Goal: Task Accomplishment & Management: Use online tool/utility

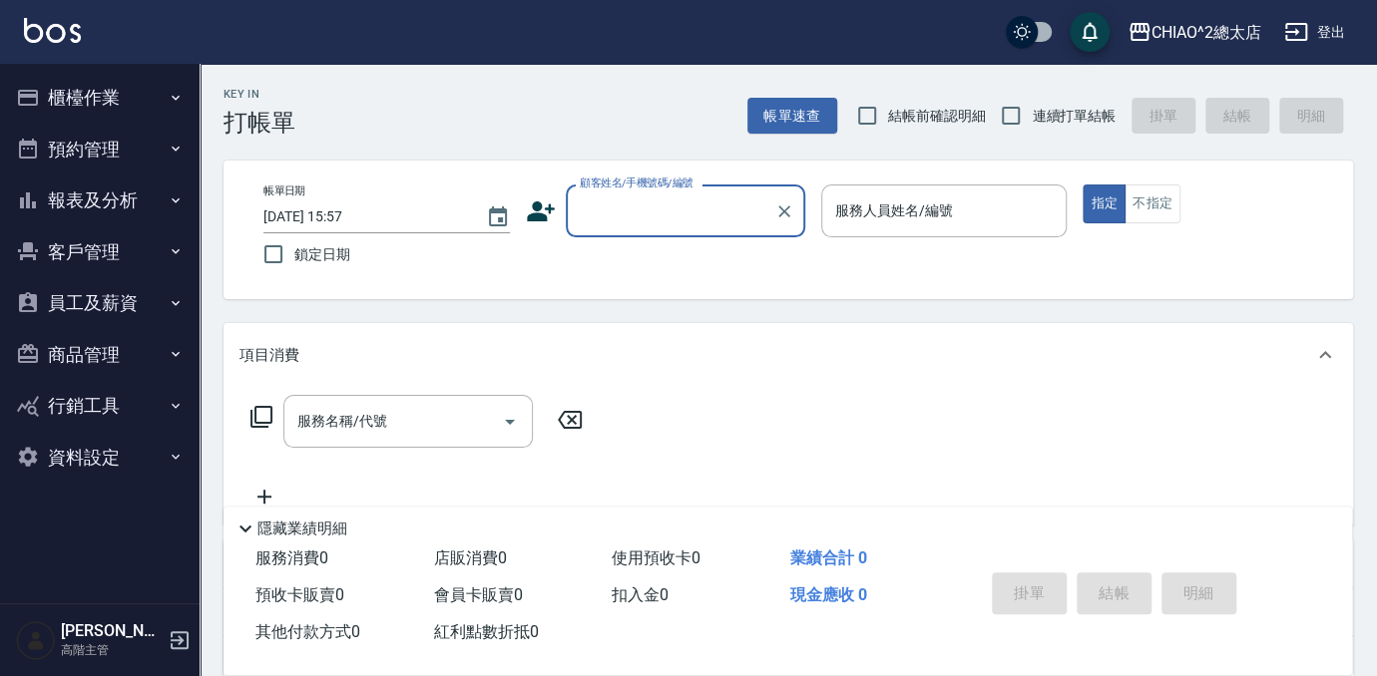
click at [459, 106] on div "Key In 打帳單 帳單速查 結帳前確認明細 連續打單結帳 掛單 結帳 明細" at bounding box center [776, 100] width 1153 height 73
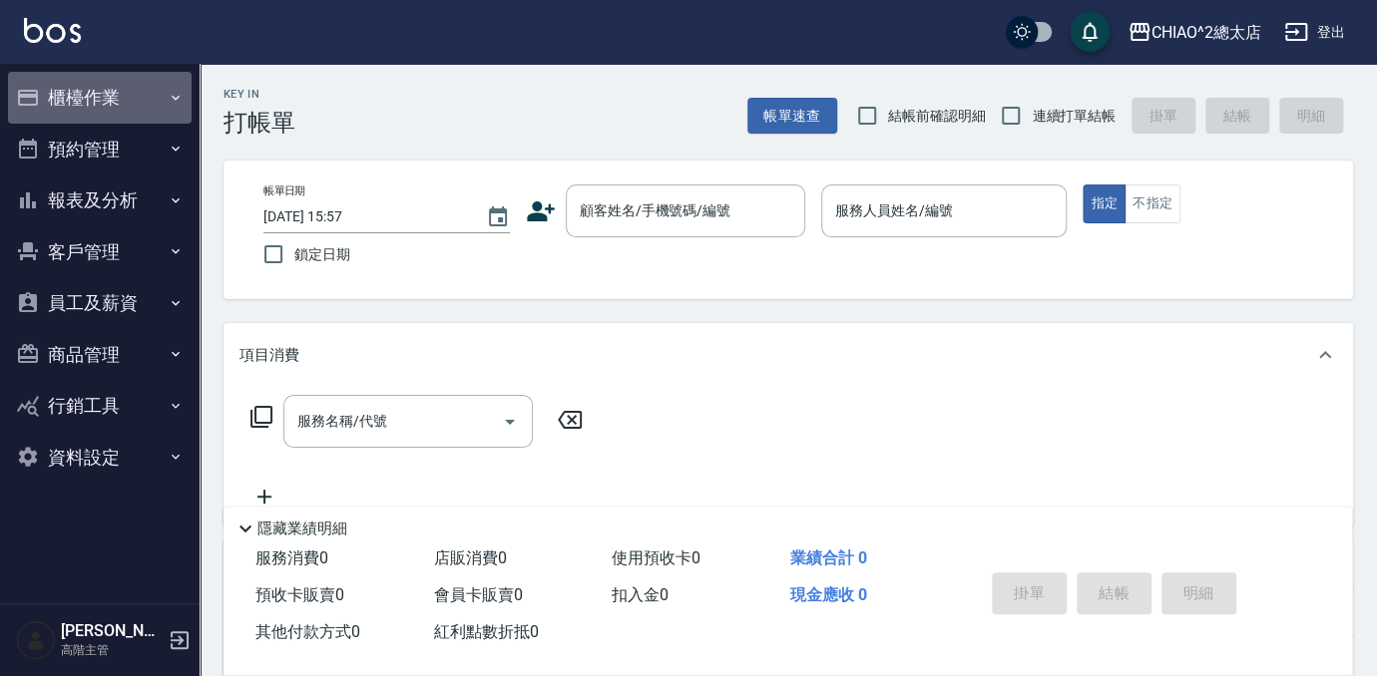
click at [122, 89] on button "櫃檯作業" at bounding box center [100, 98] width 184 height 52
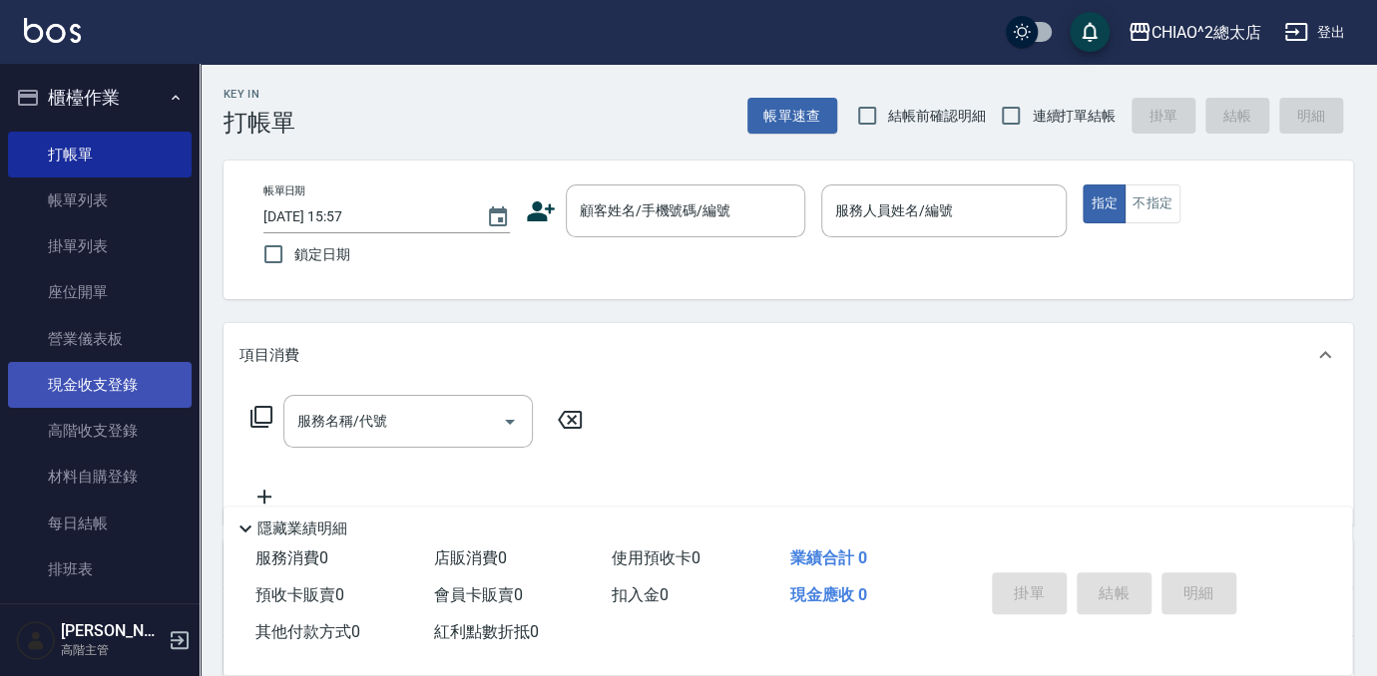
click at [127, 389] on link "現金收支登錄" at bounding box center [100, 385] width 184 height 46
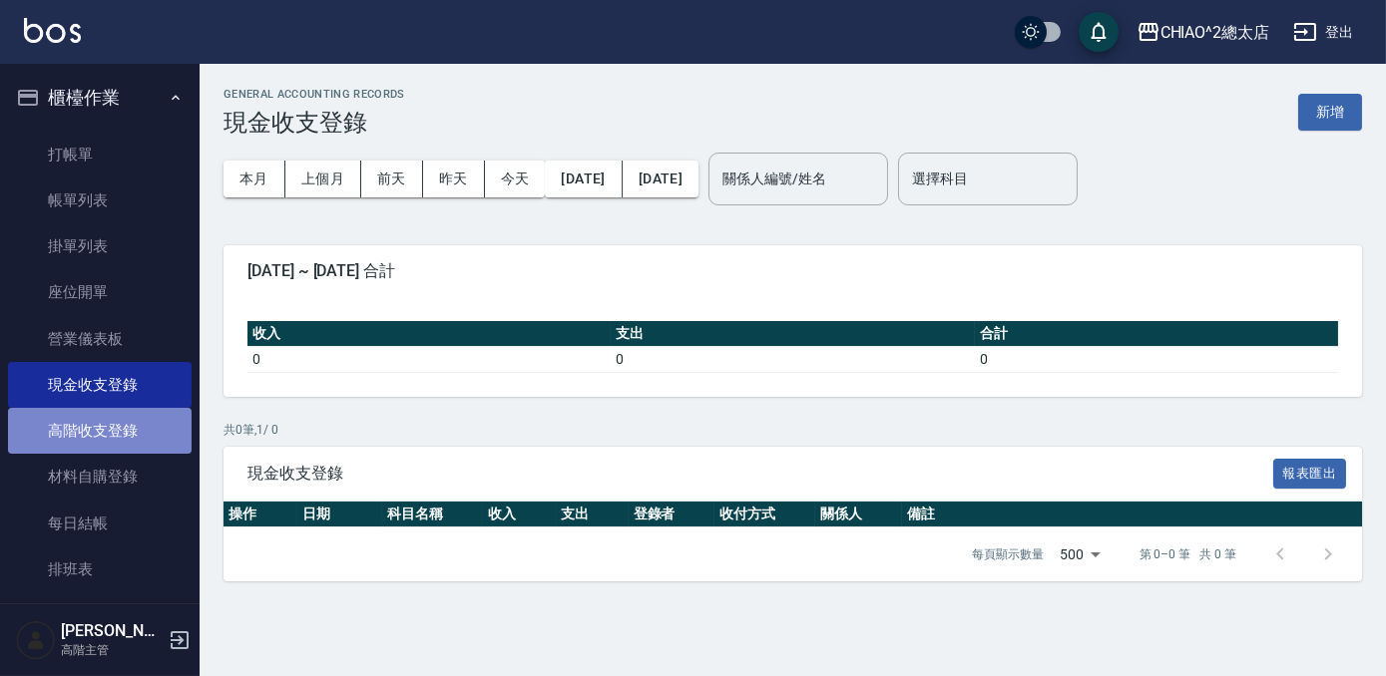
click at [113, 414] on link "高階收支登錄" at bounding box center [100, 431] width 184 height 46
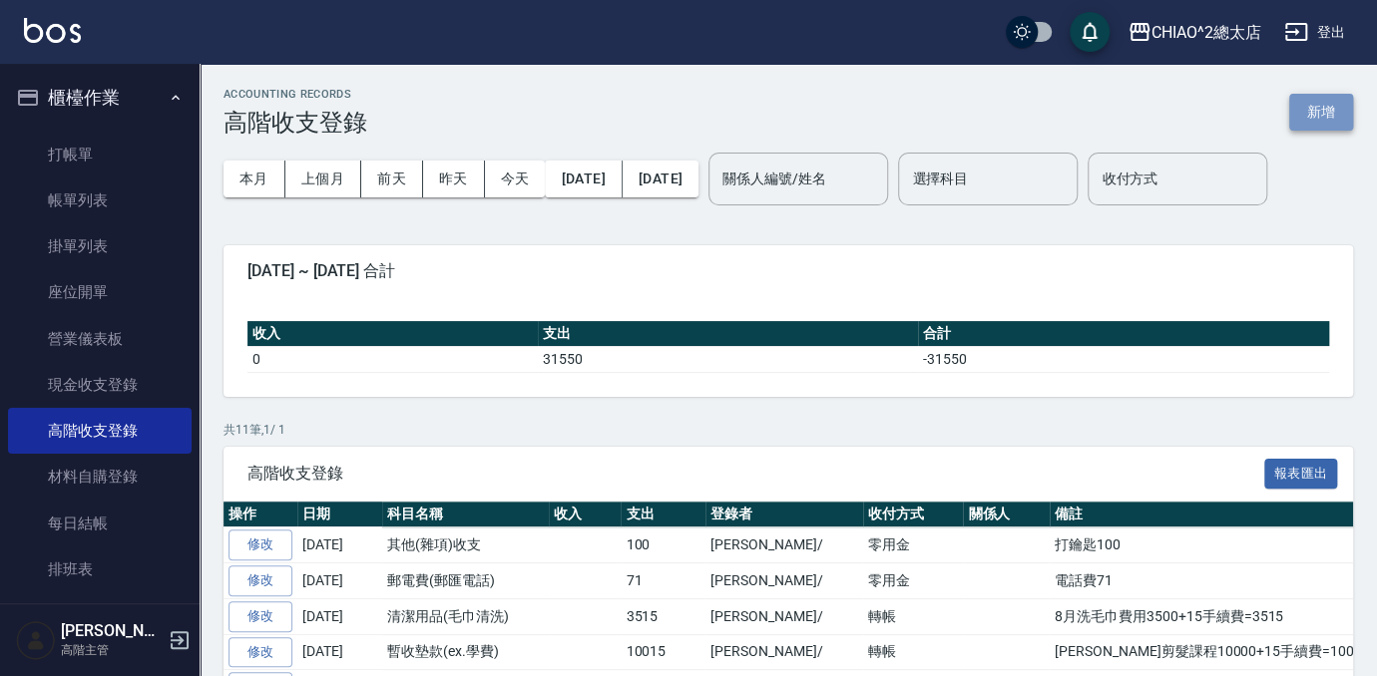
click at [1325, 114] on button "新增" at bounding box center [1321, 112] width 64 height 37
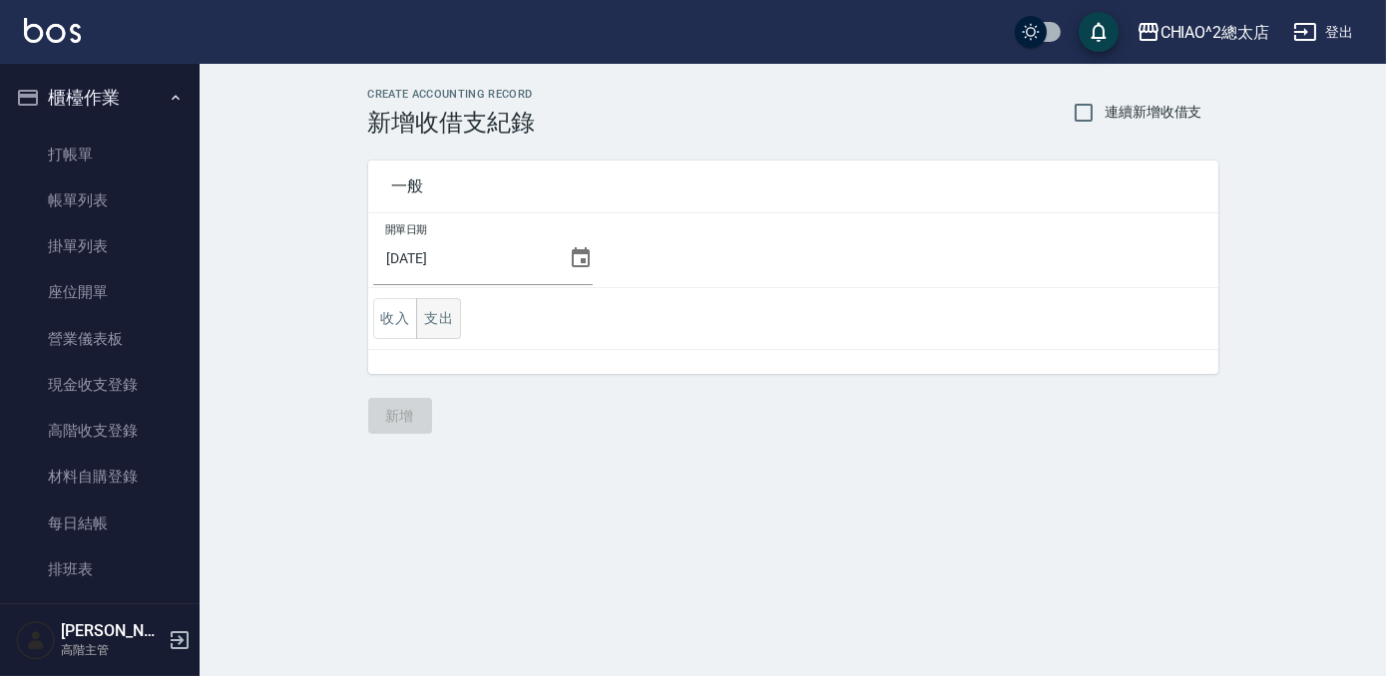
click at [444, 315] on button "支出" at bounding box center [438, 318] width 45 height 41
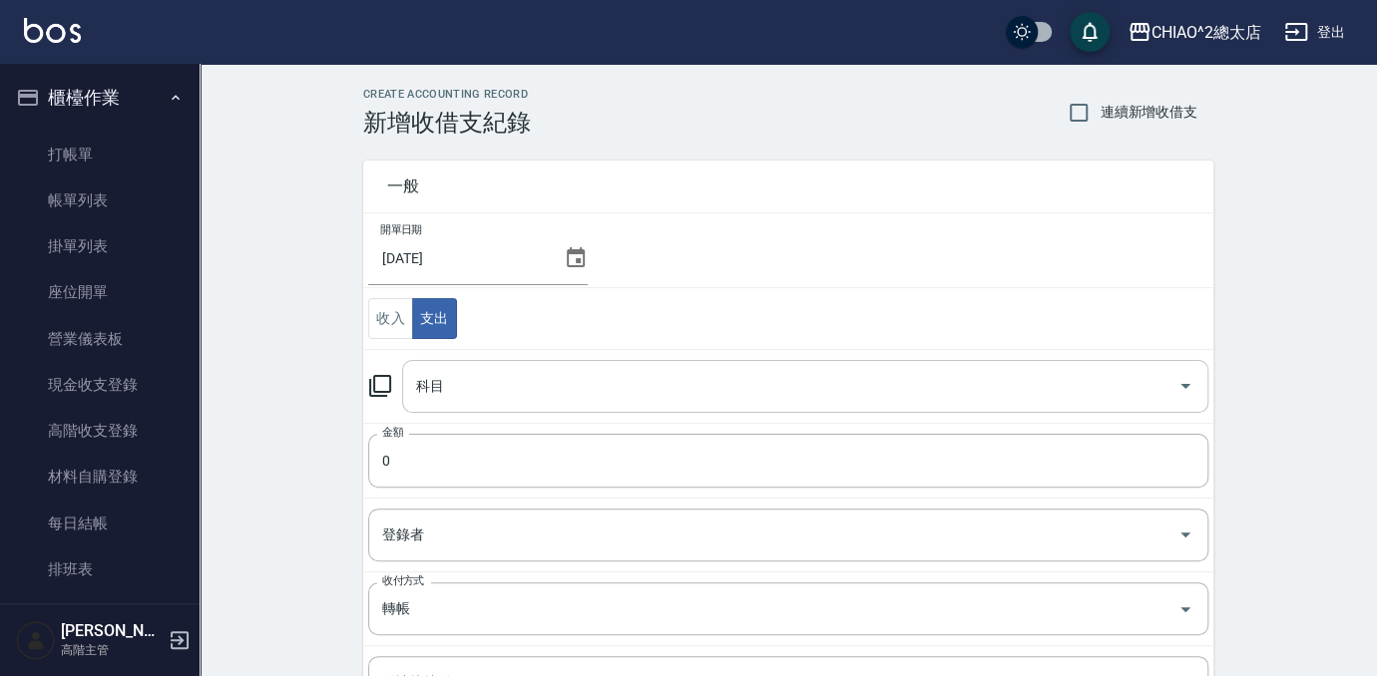
click at [614, 363] on div "科目" at bounding box center [805, 386] width 806 height 53
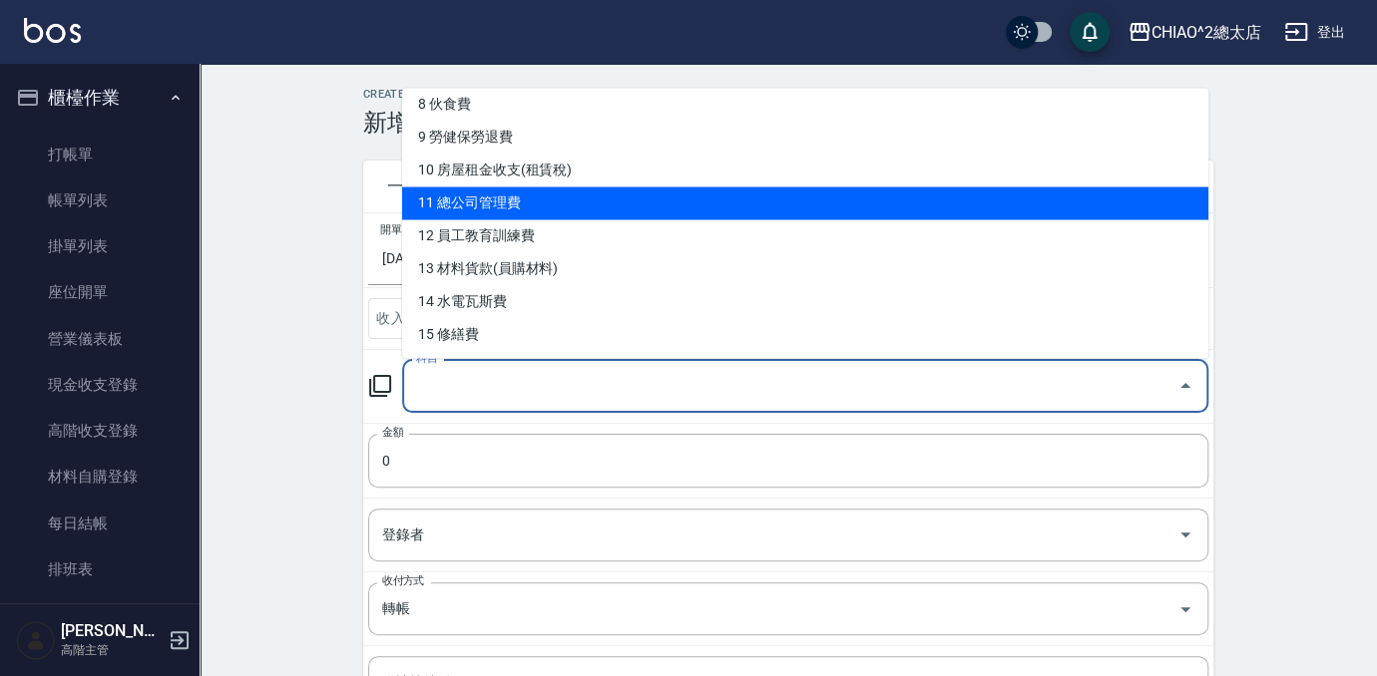
scroll to position [362, 0]
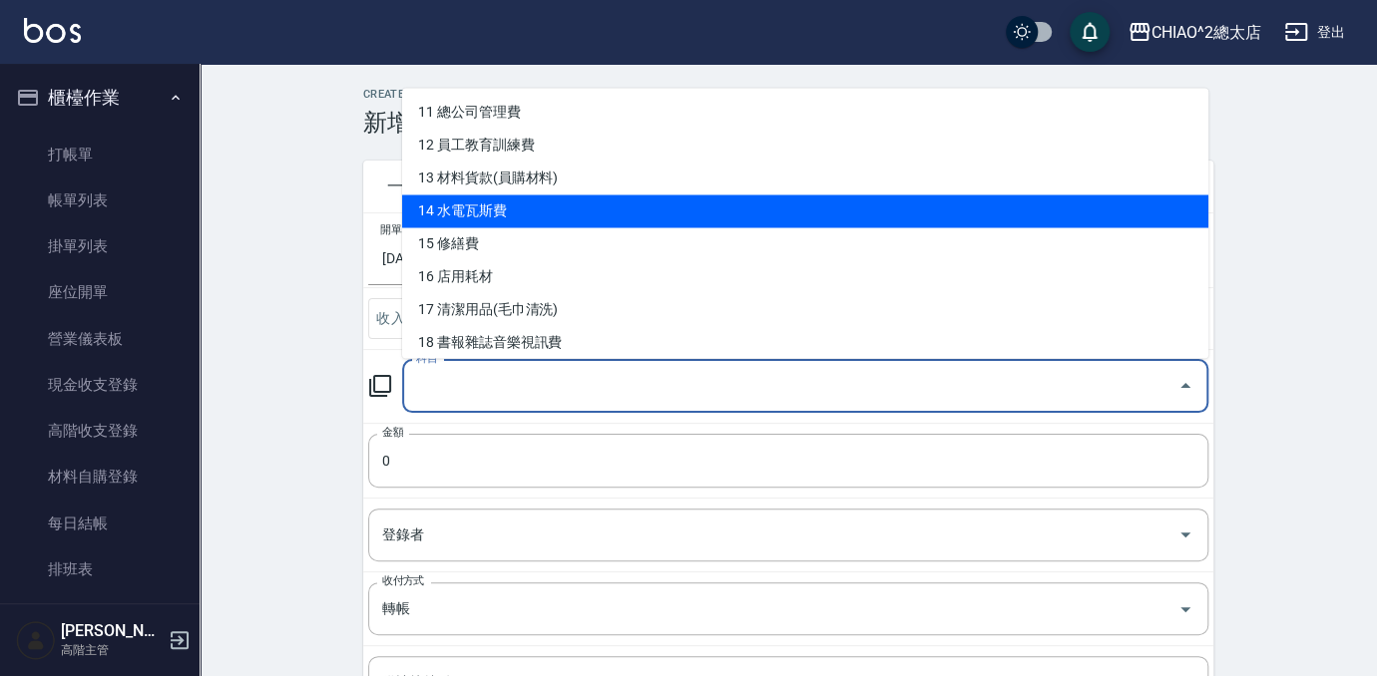
click at [613, 198] on li "14 水電瓦斯費" at bounding box center [805, 211] width 806 height 33
type input "14 水電瓦斯費"
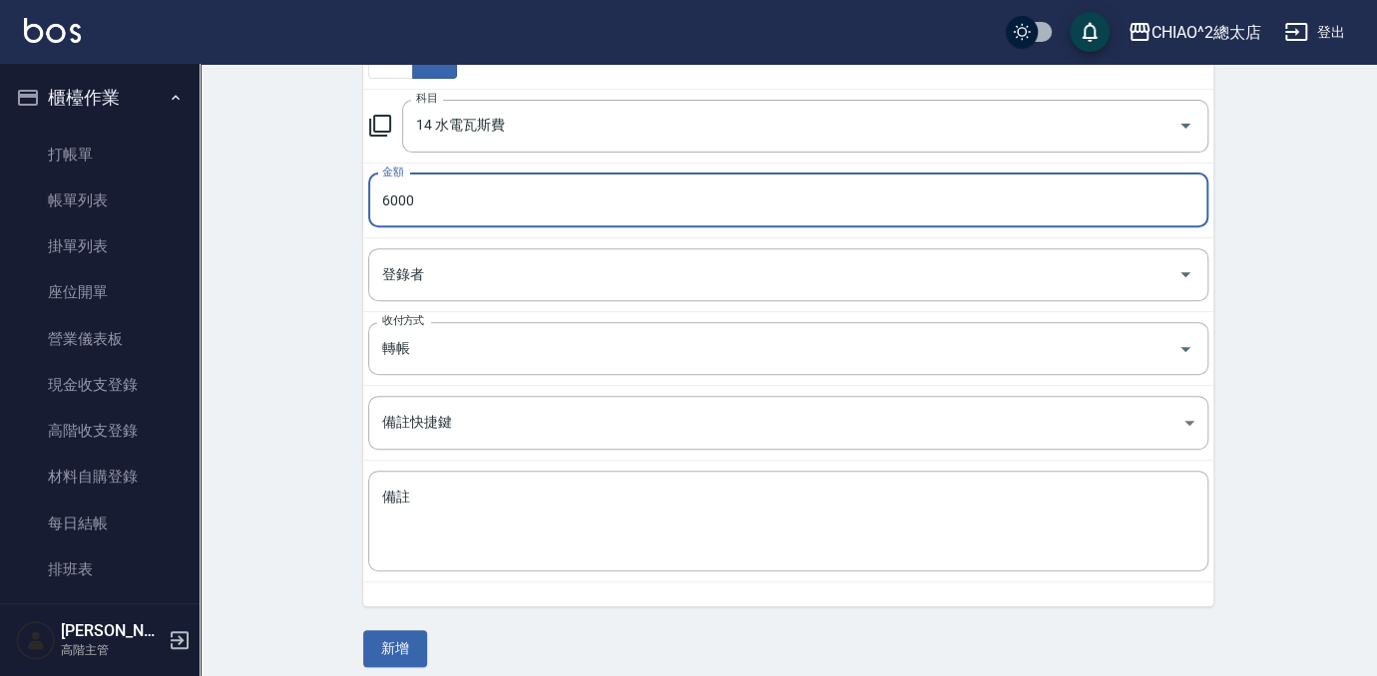
scroll to position [271, 0]
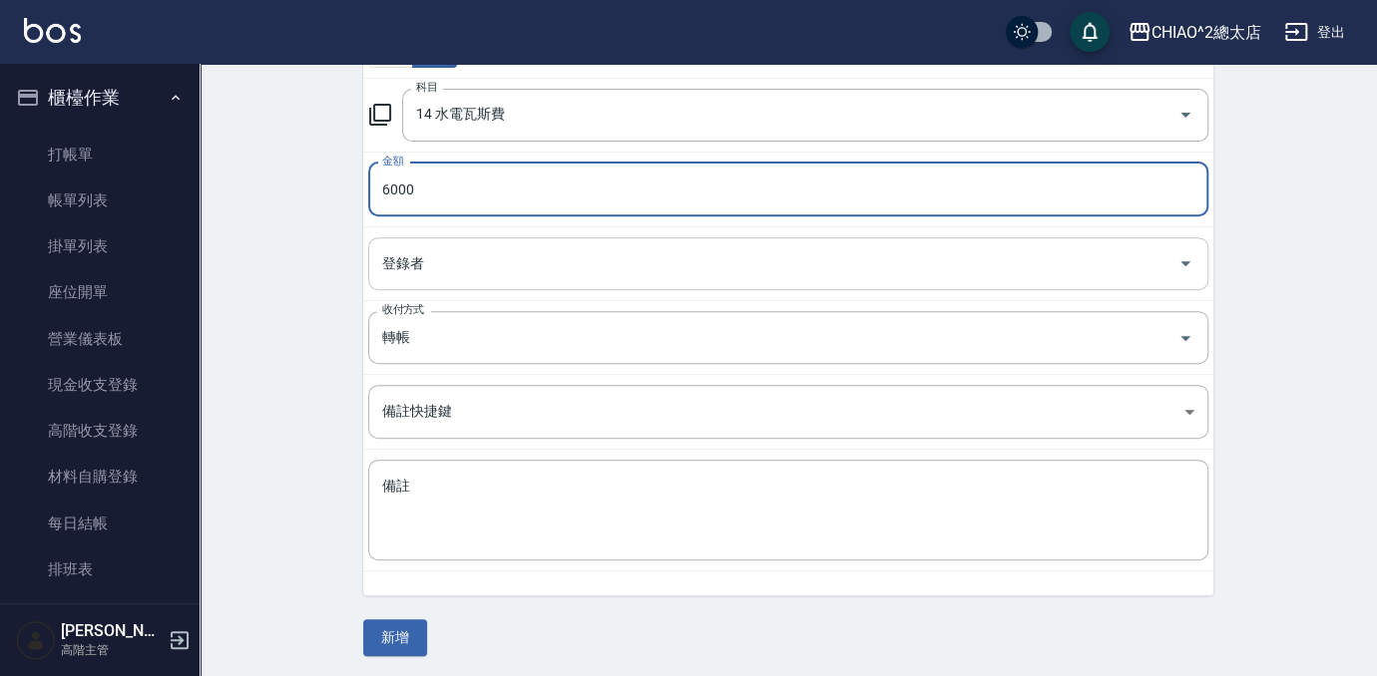
type input "6000"
click at [529, 266] on input "登錄者" at bounding box center [773, 263] width 792 height 35
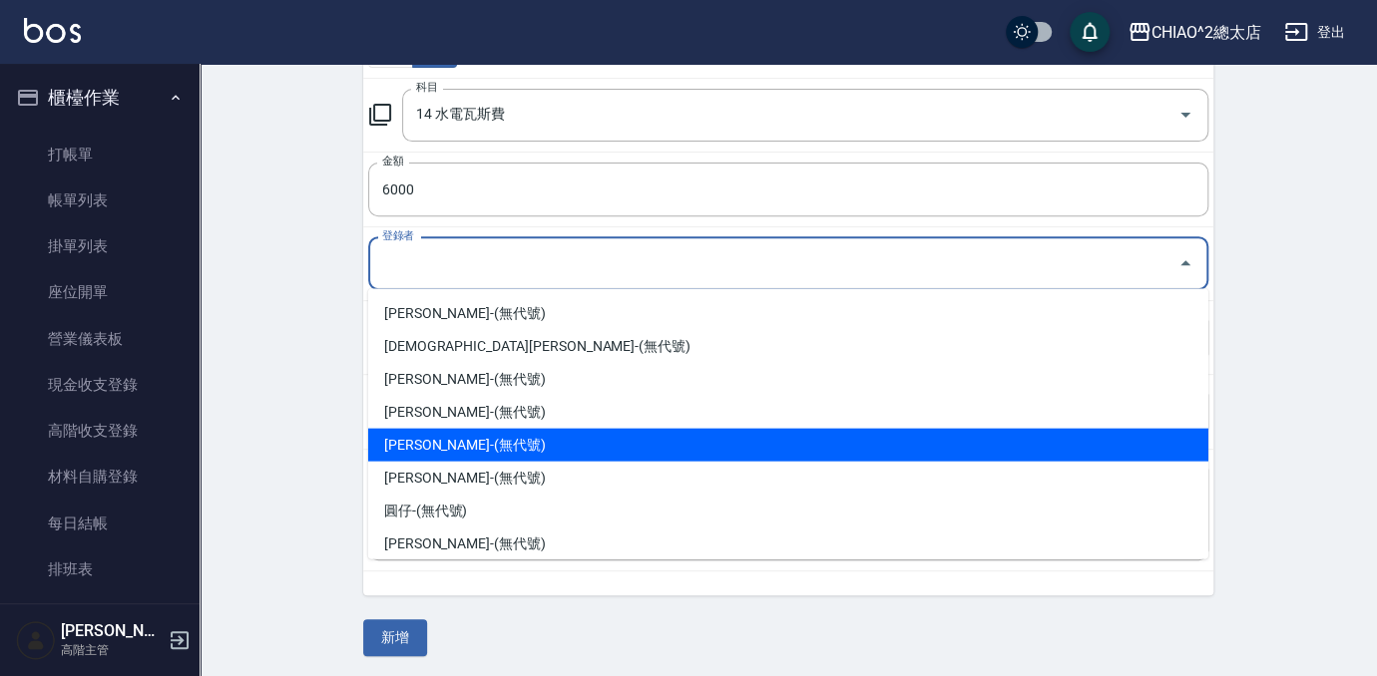
click at [547, 436] on li "[PERSON_NAME]-(無代號)" at bounding box center [788, 444] width 840 height 33
type input "[PERSON_NAME]-(無代號)"
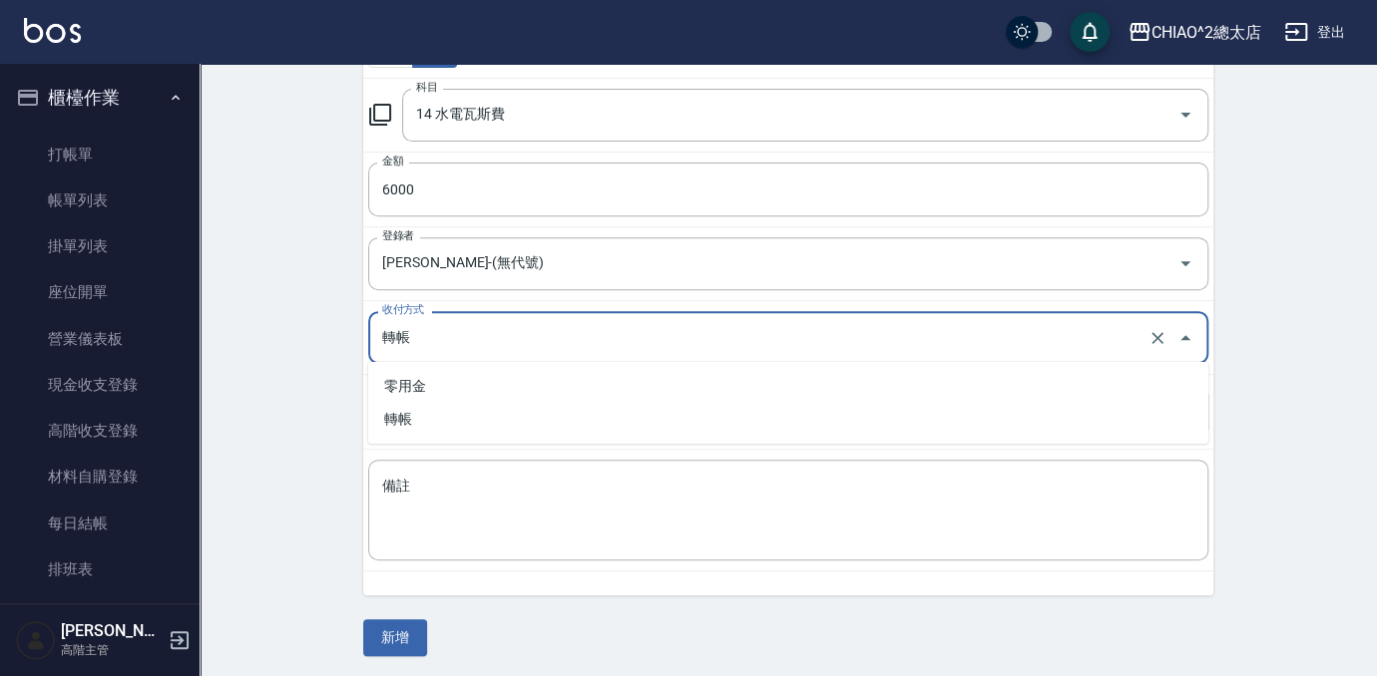
drag, startPoint x: 511, startPoint y: 341, endPoint x: 509, endPoint y: 355, distance: 14.1
click at [511, 341] on input "轉帳" at bounding box center [760, 337] width 766 height 35
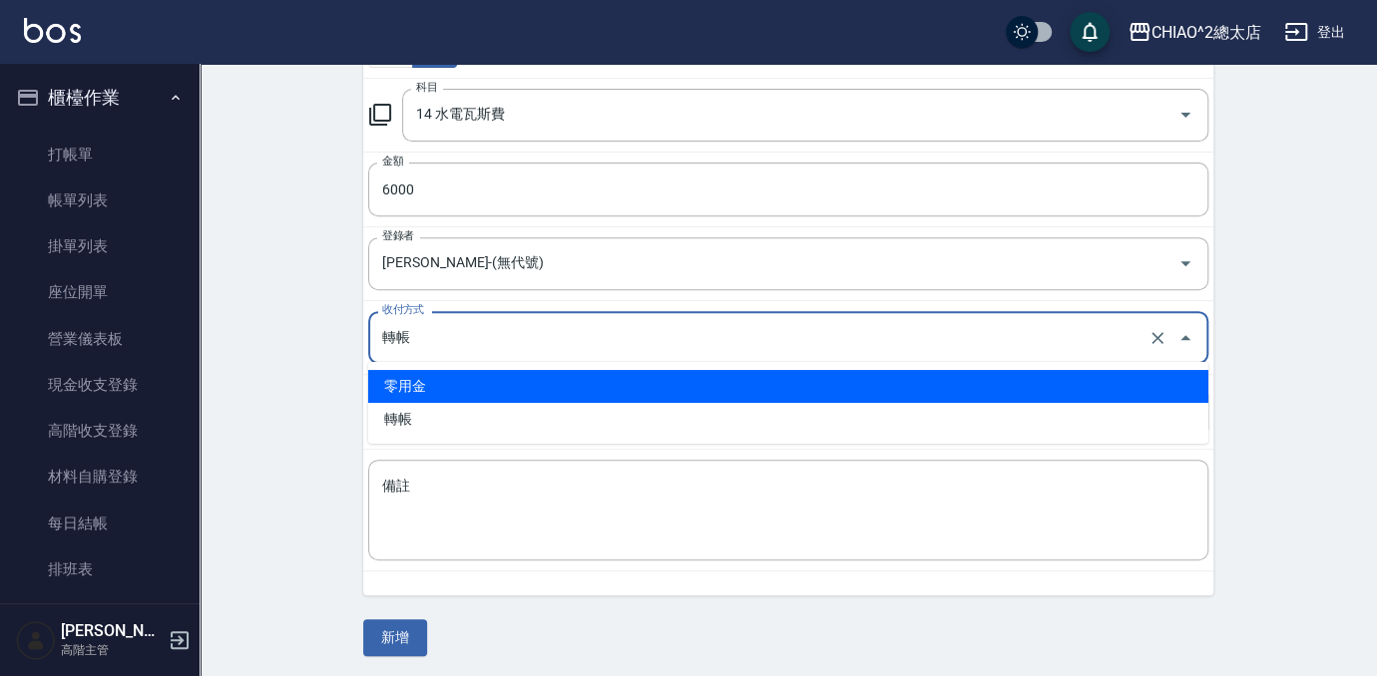
click at [533, 384] on li "零用金" at bounding box center [788, 386] width 840 height 33
type input "零用金"
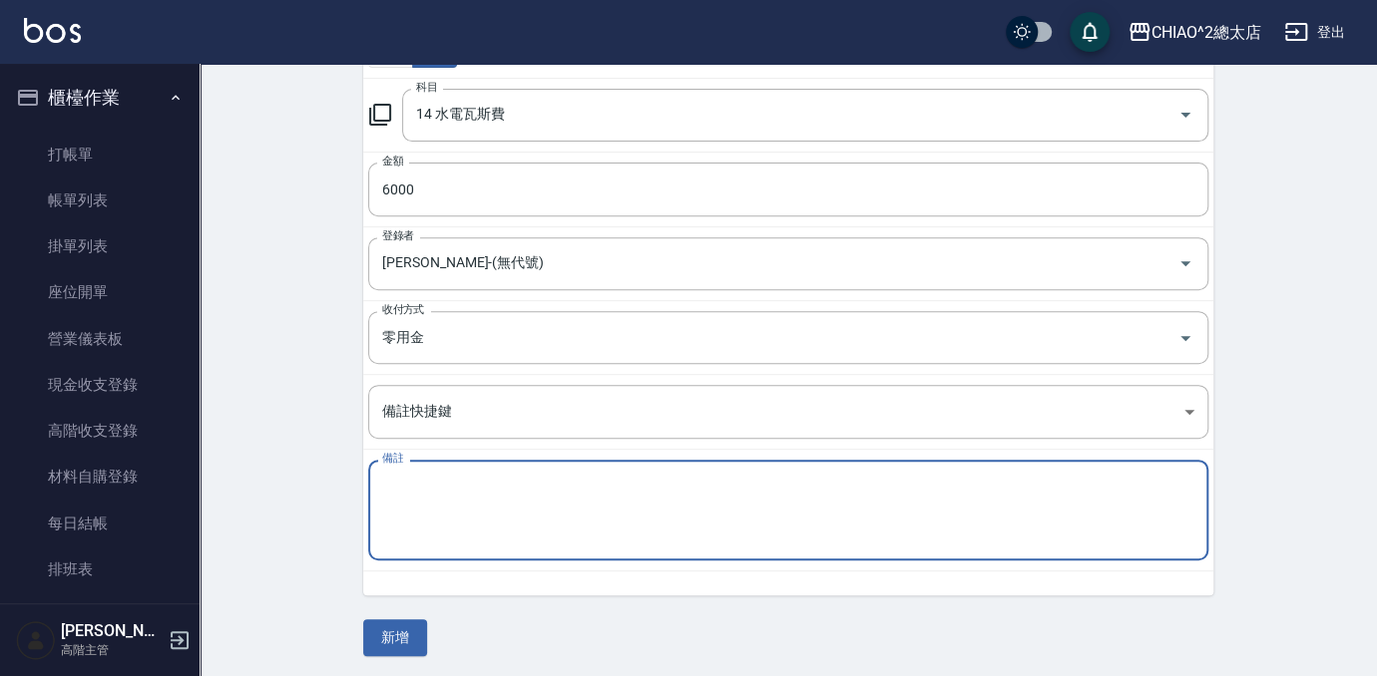
click at [564, 494] on textarea "備註" at bounding box center [788, 511] width 812 height 68
type textarea "2"
type textarea "月"
type textarea "8月電費6000"
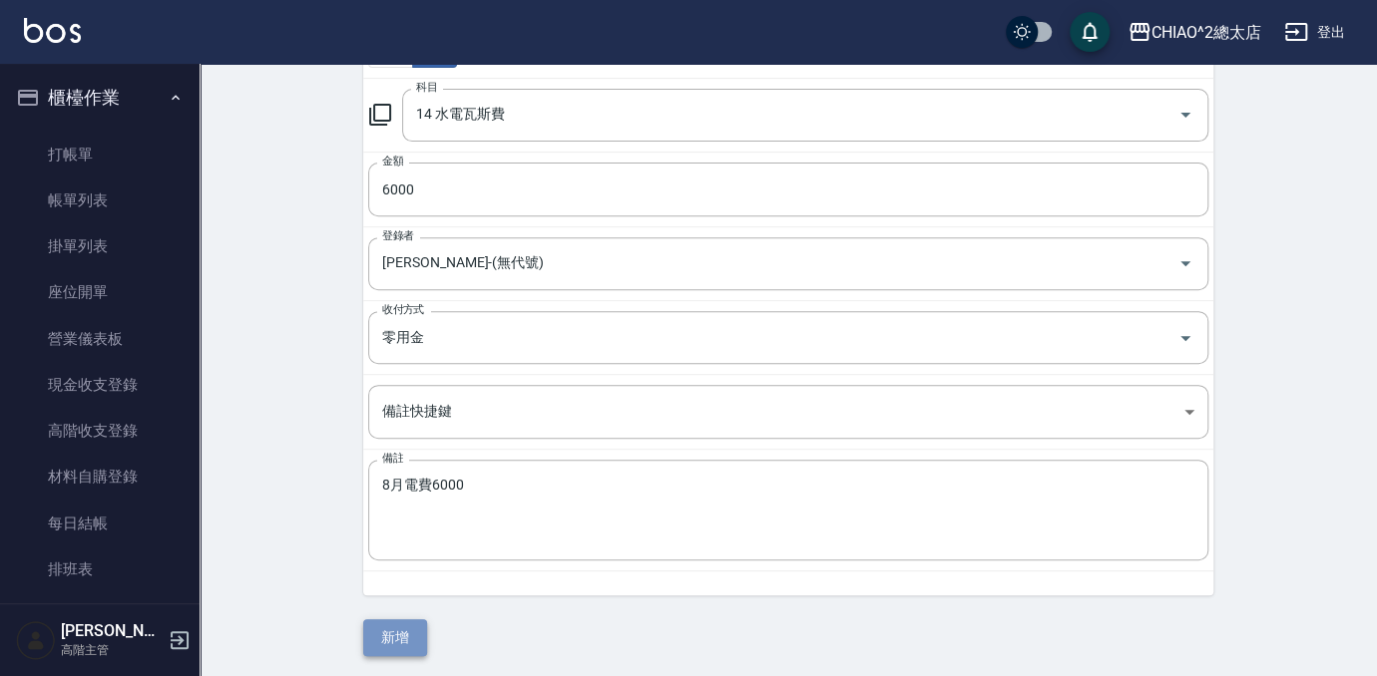
click at [394, 639] on button "新增" at bounding box center [395, 638] width 64 height 37
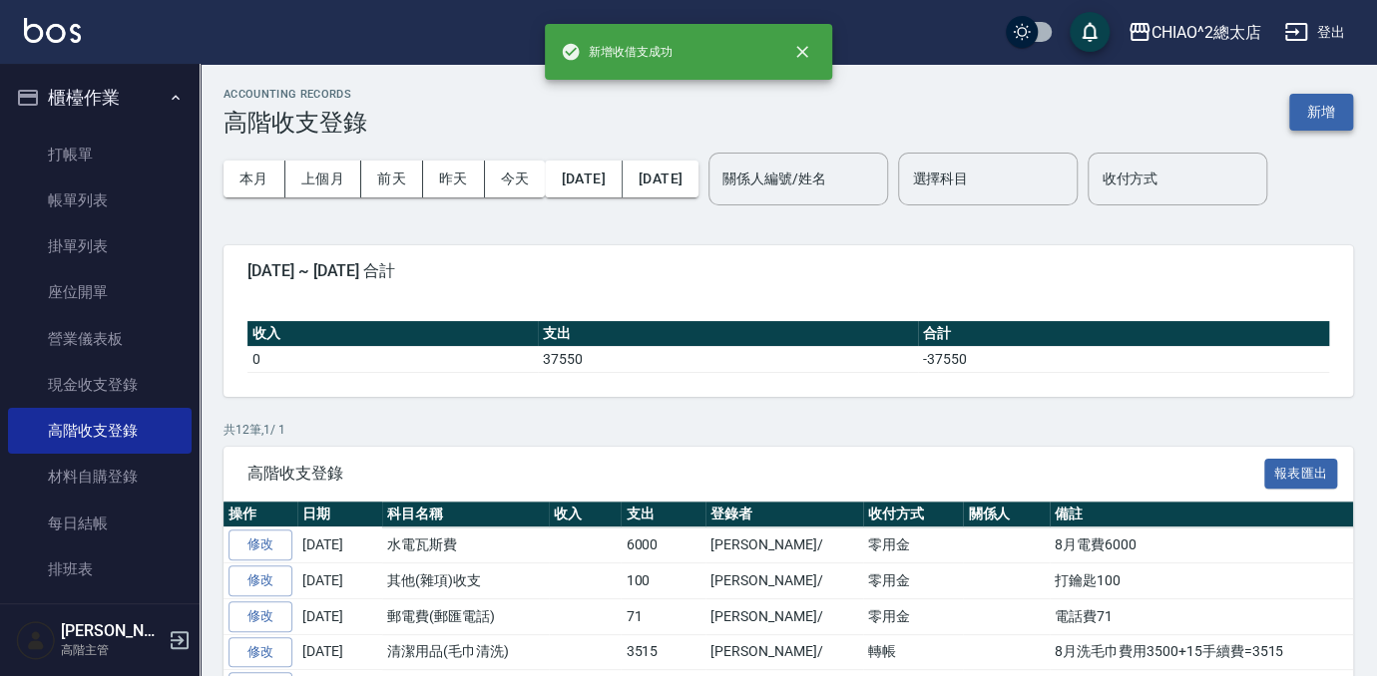
click at [1321, 108] on button "新增" at bounding box center [1321, 112] width 64 height 37
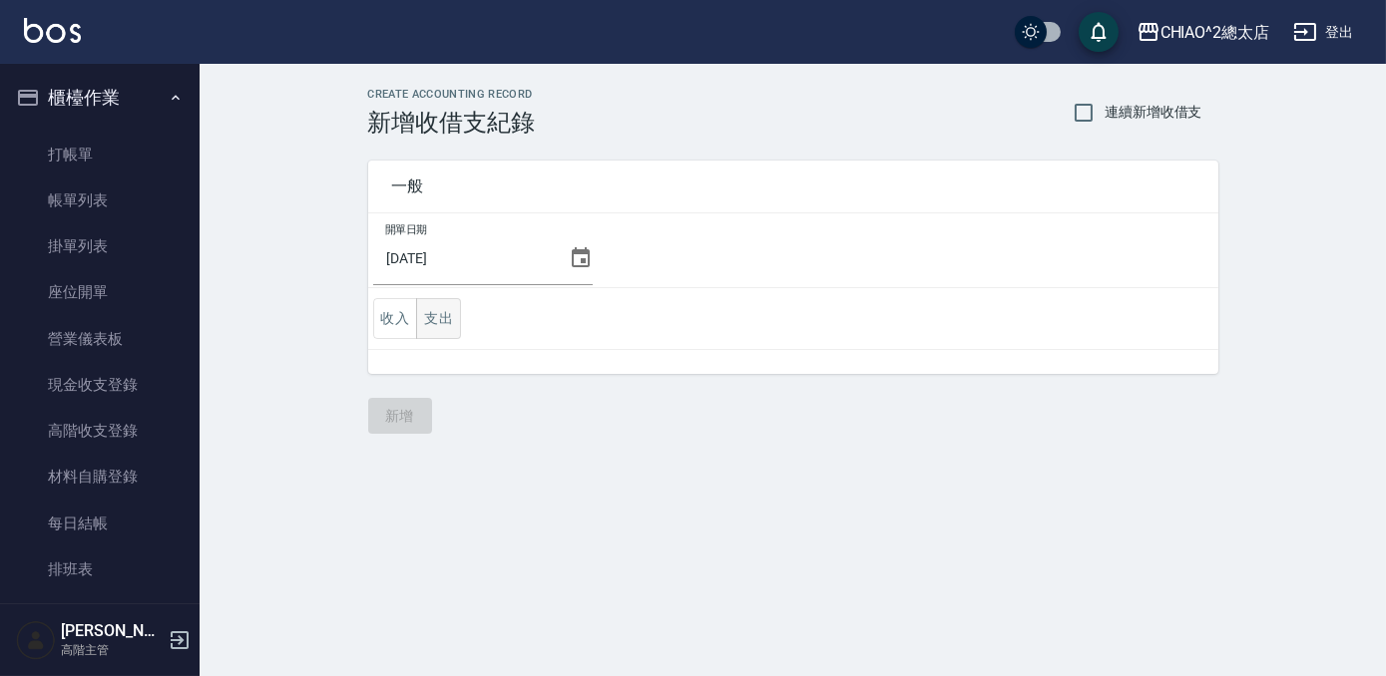
click at [431, 324] on button "支出" at bounding box center [438, 318] width 45 height 41
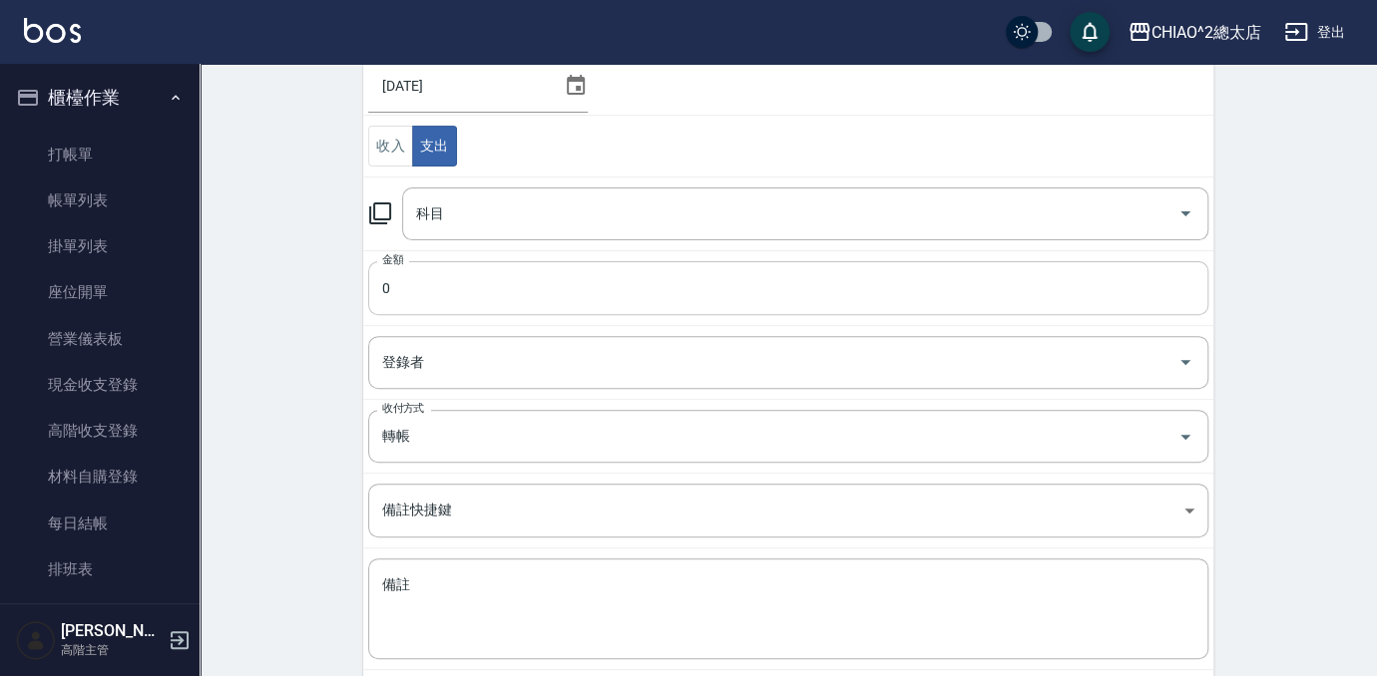
scroll to position [181, 0]
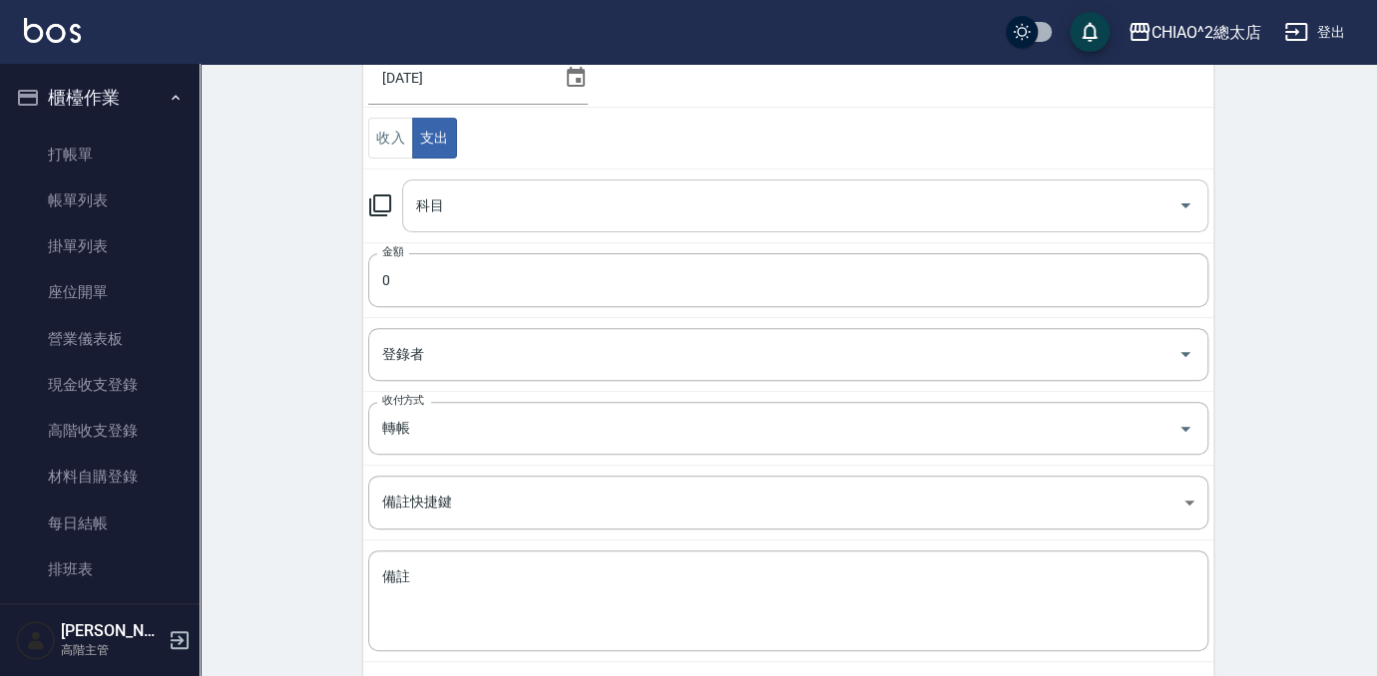
click at [503, 204] on input "科目" at bounding box center [790, 206] width 758 height 35
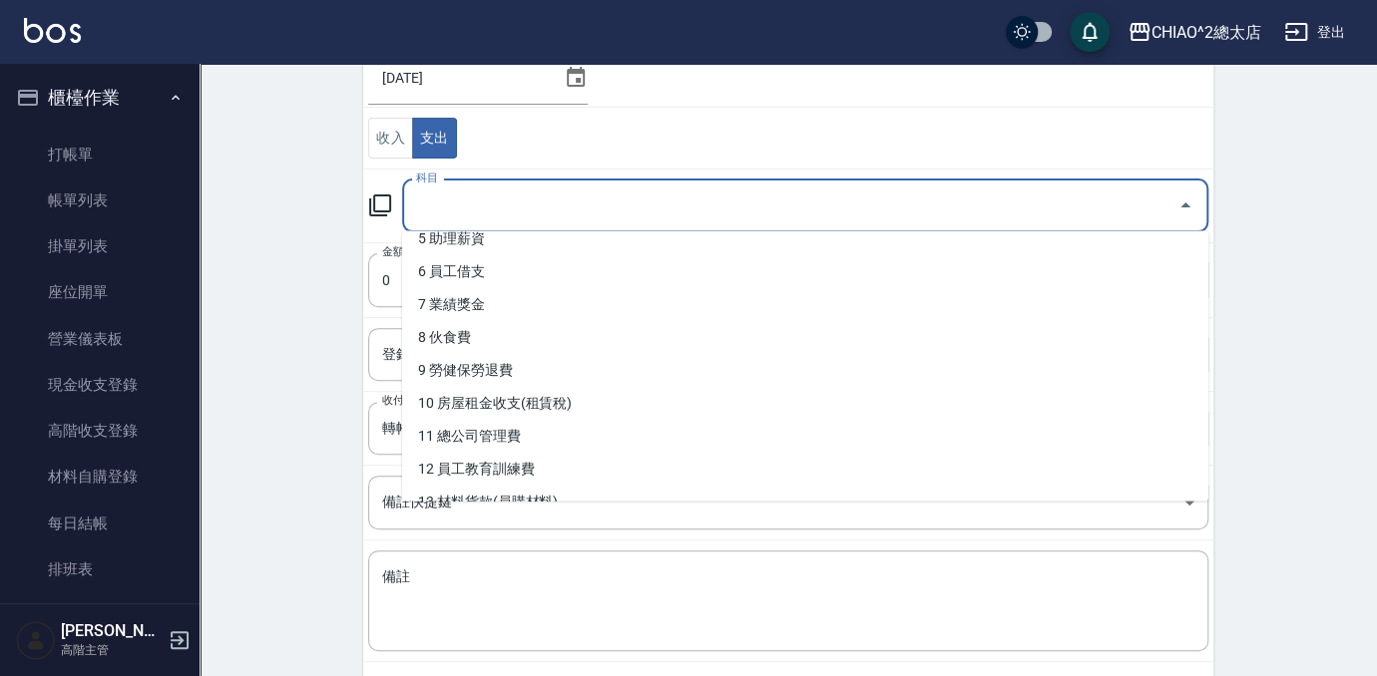
scroll to position [271, 0]
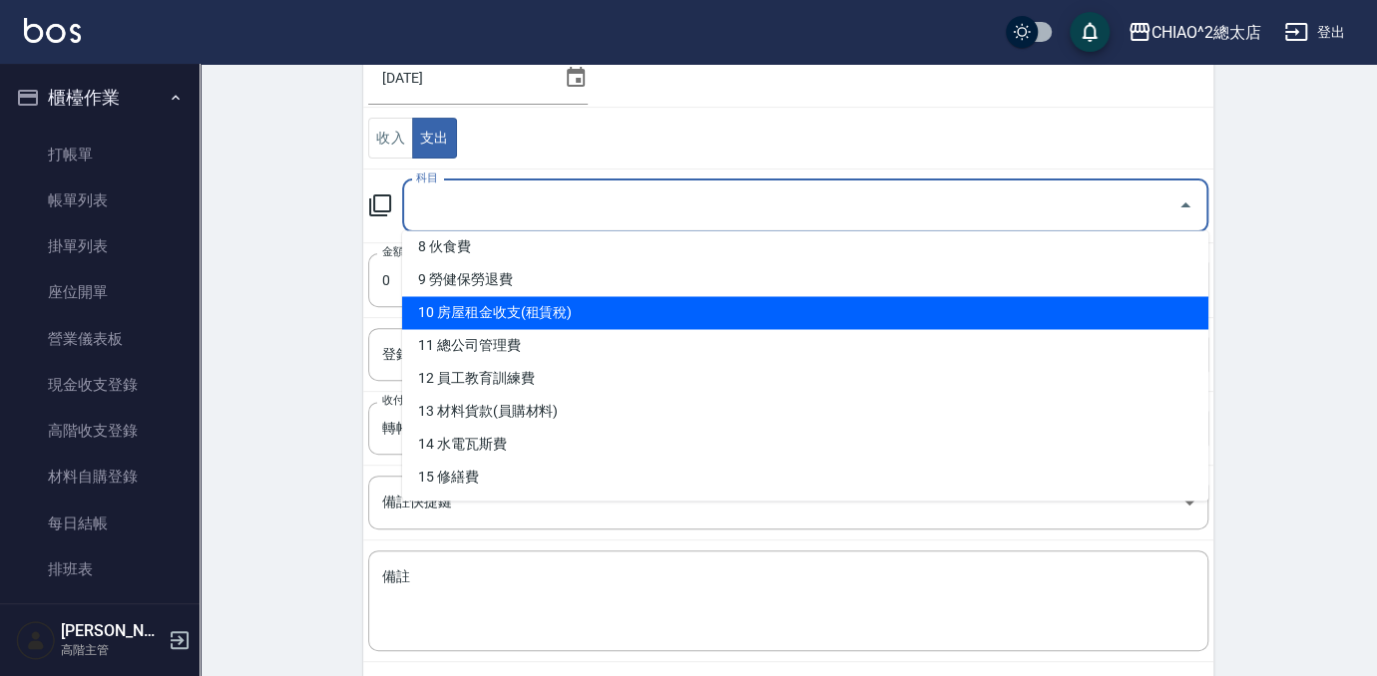
click at [564, 307] on li "10 房屋租金收支(租賃稅)" at bounding box center [805, 312] width 806 height 33
type input "10 房屋租金收支(租賃稅)"
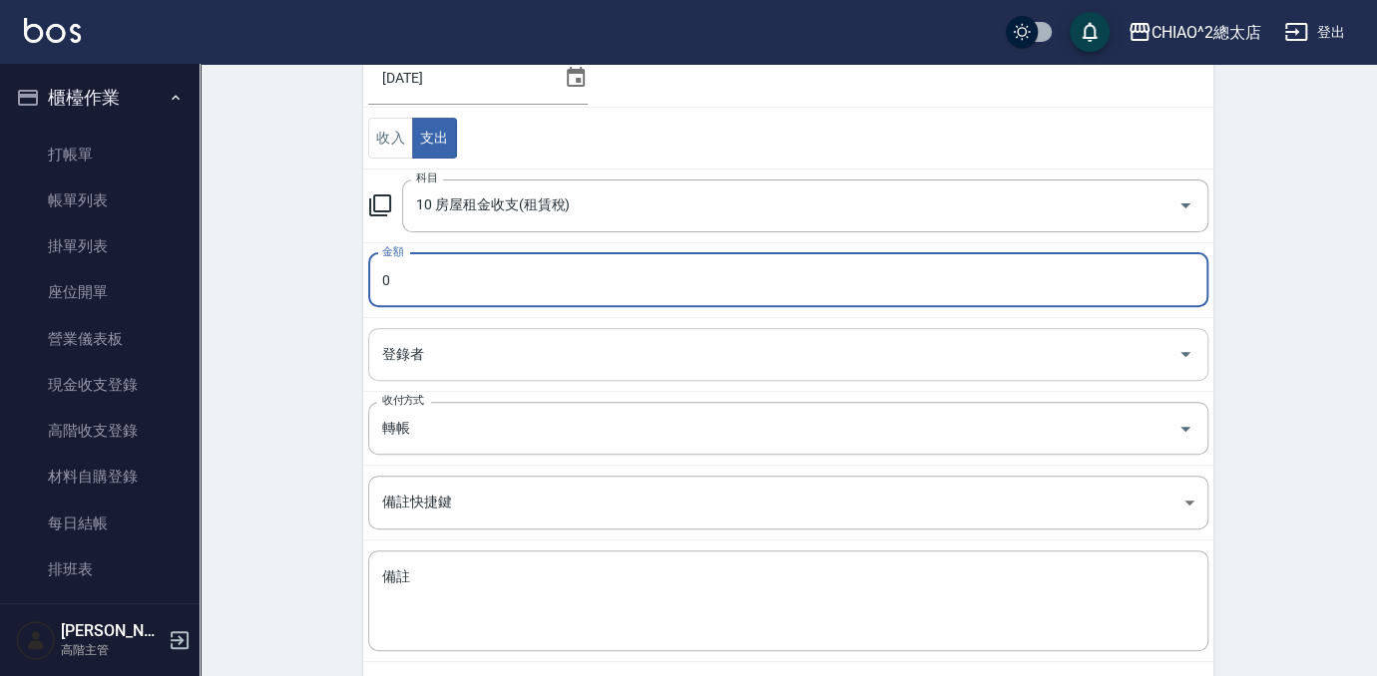
click at [540, 339] on input "登錄者" at bounding box center [773, 354] width 792 height 35
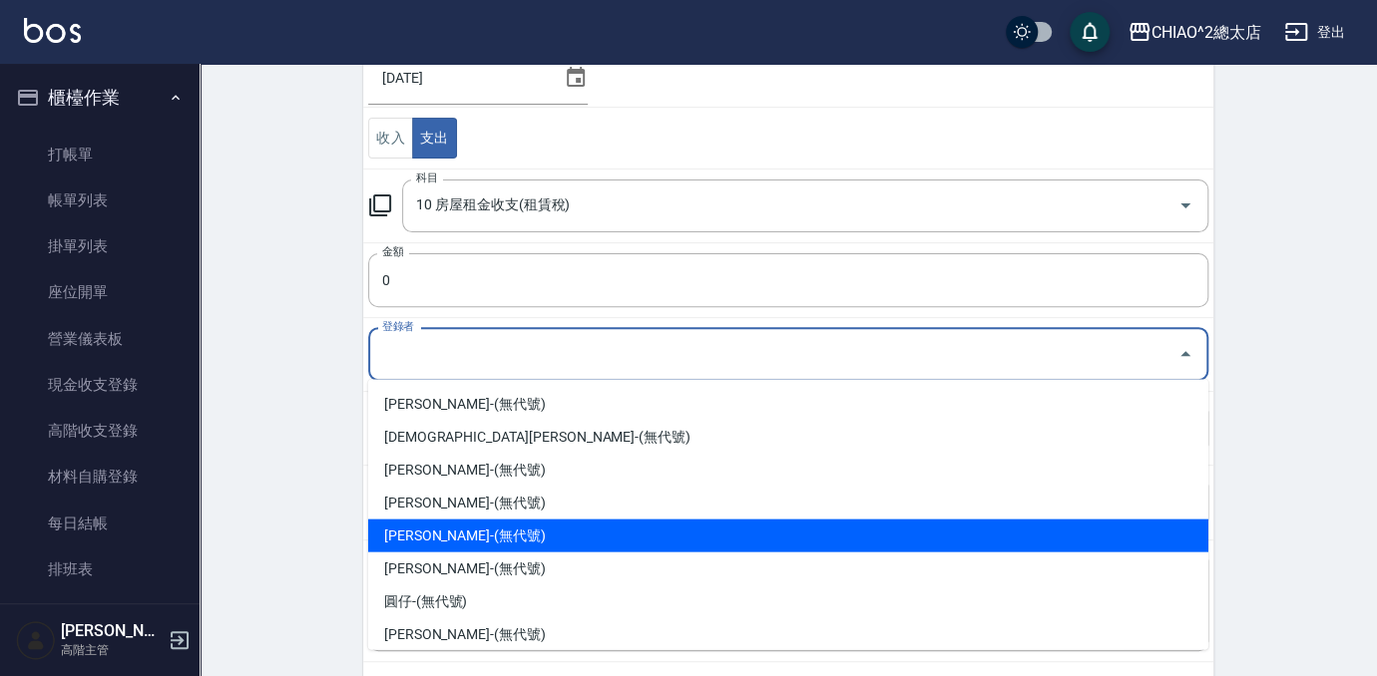
click at [581, 533] on li "[PERSON_NAME]-(無代號)" at bounding box center [788, 535] width 840 height 33
type input "[PERSON_NAME]-(無代號)"
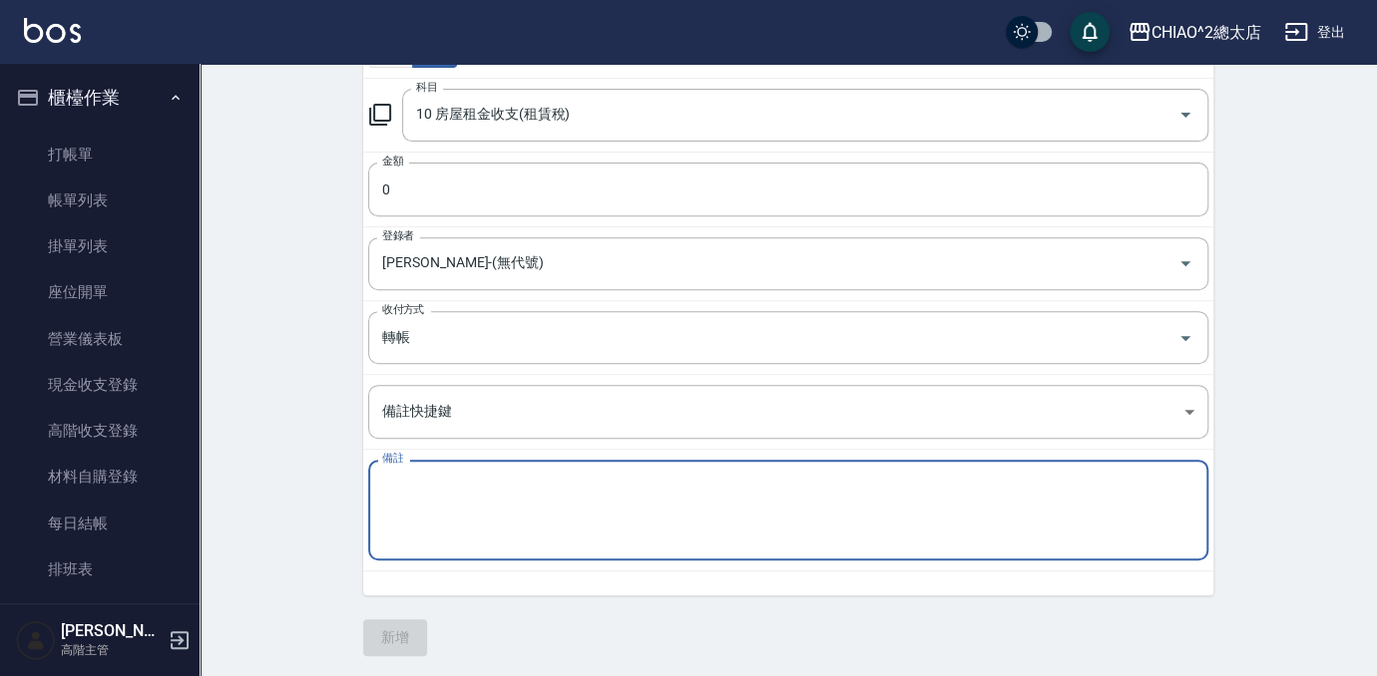
click at [549, 481] on textarea "備註" at bounding box center [788, 511] width 812 height 68
type textarea "8"
type textarea "8月房租"
click at [623, 176] on input "0" at bounding box center [788, 190] width 840 height 54
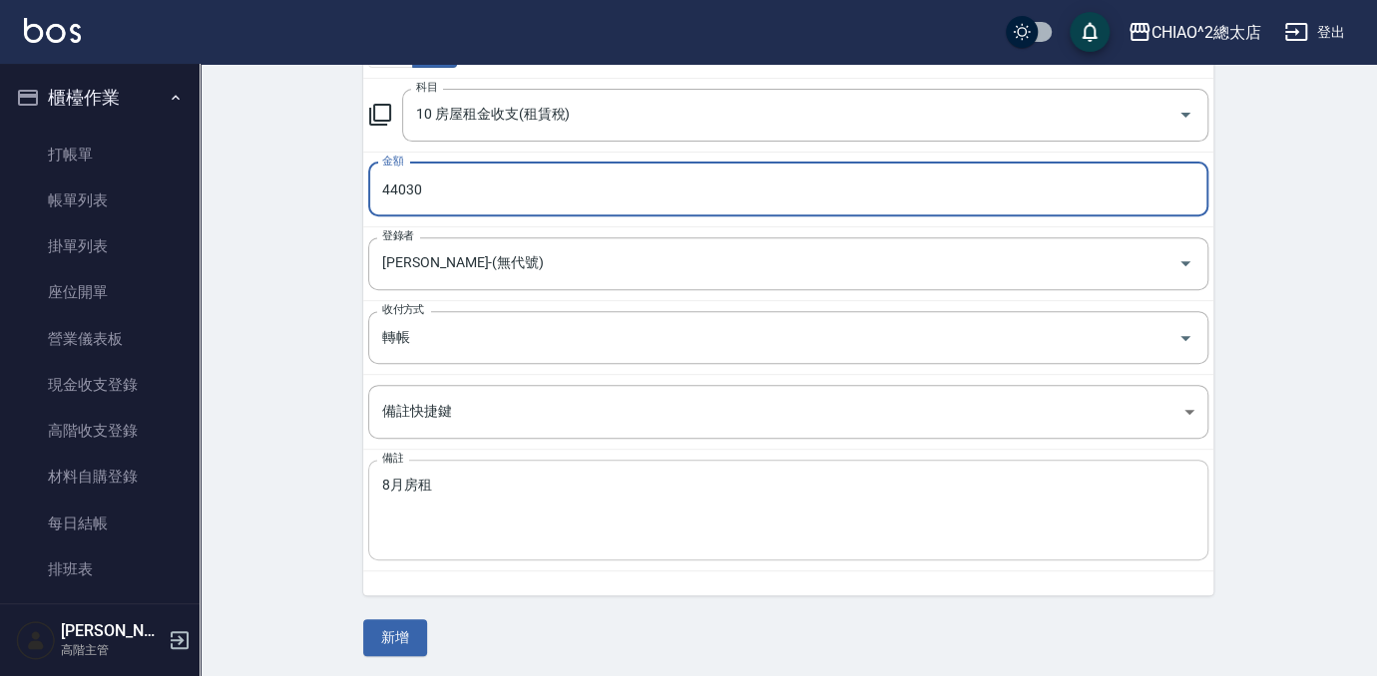
type input "44030"
click at [690, 477] on textarea "8月房租" at bounding box center [788, 511] width 812 height 68
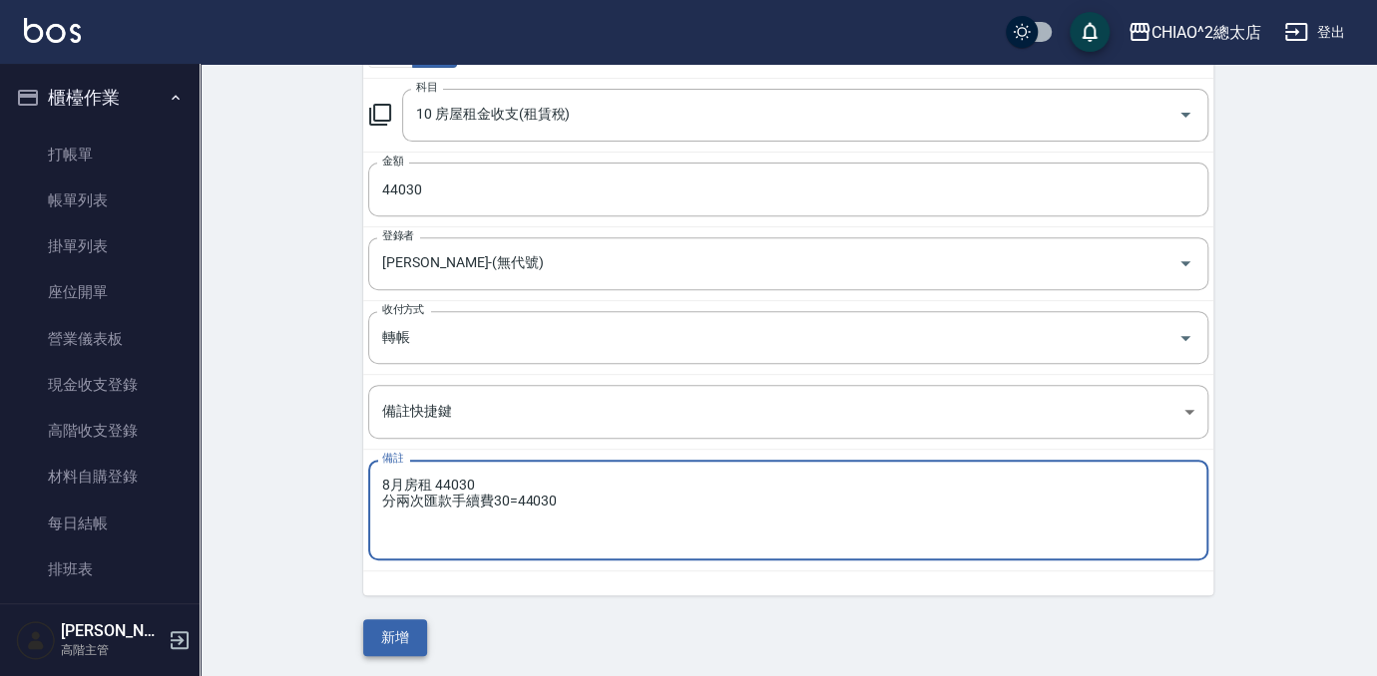
type textarea "8月房租 44030 分兩次匯款手續費30=44030"
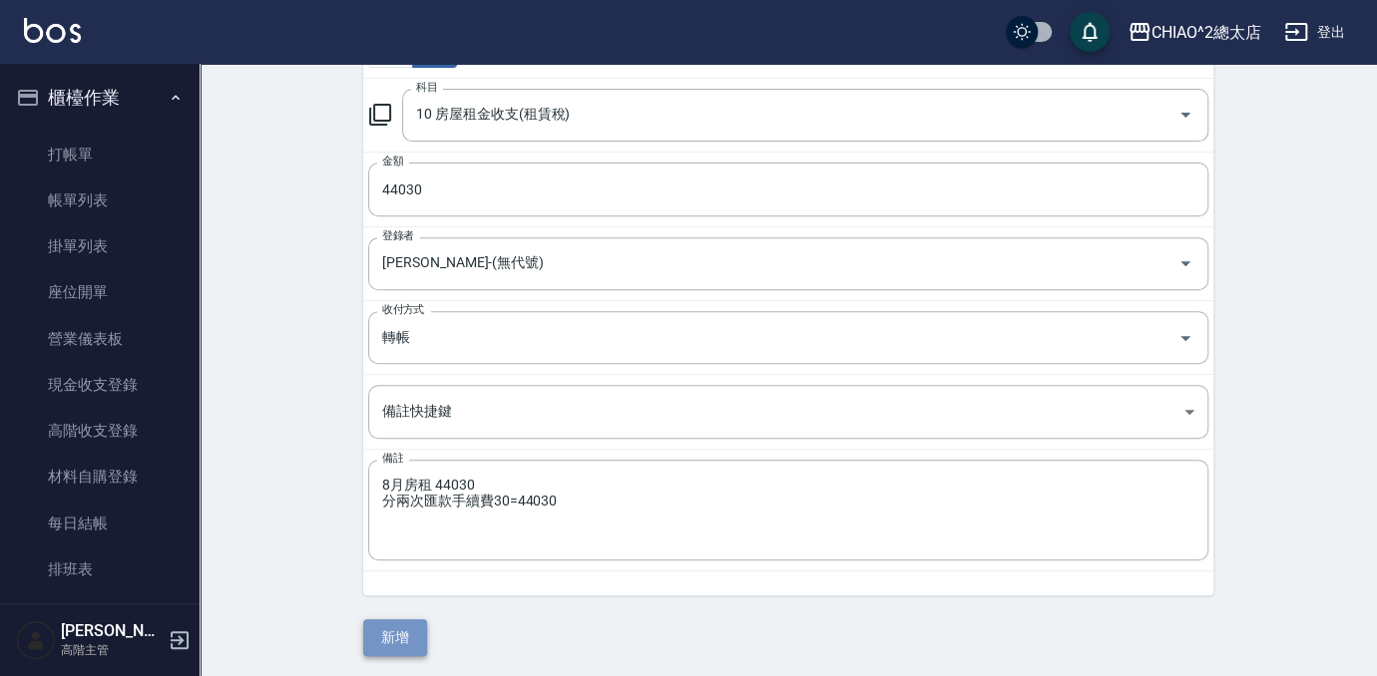
click at [383, 639] on button "新增" at bounding box center [395, 638] width 64 height 37
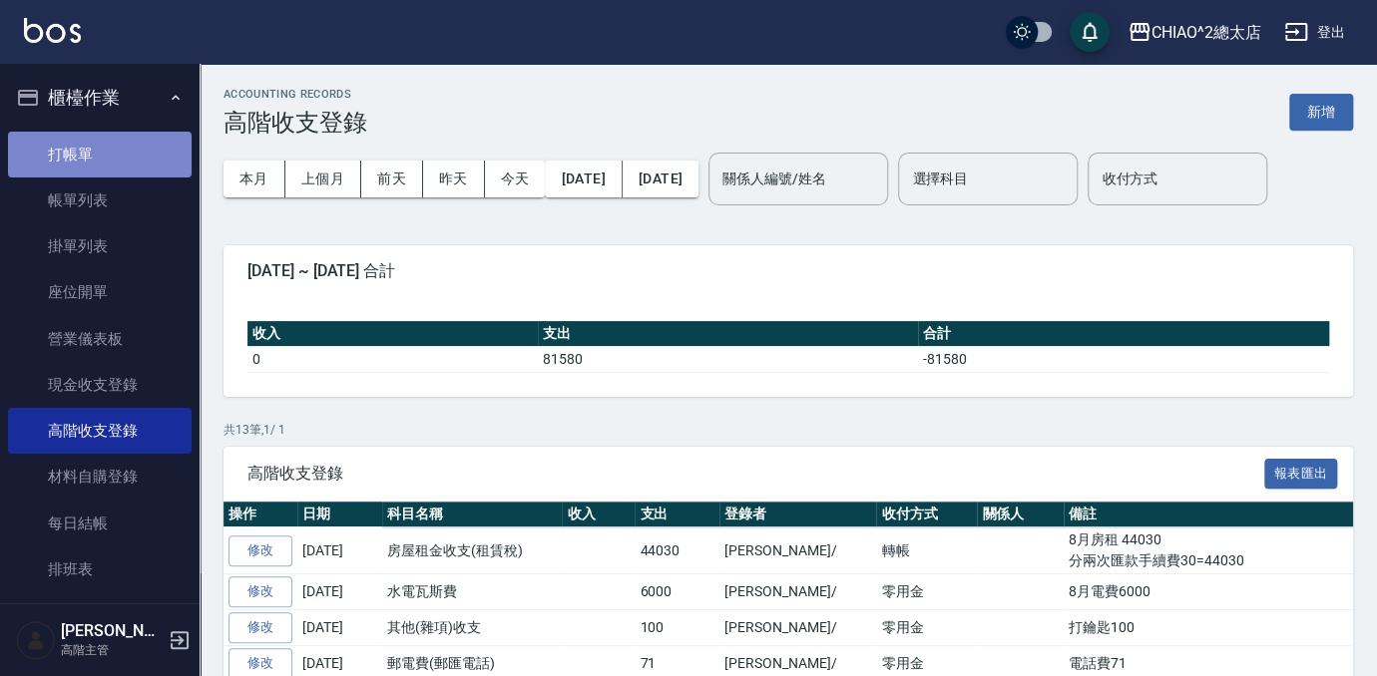
click at [127, 163] on link "打帳單" at bounding box center [100, 155] width 184 height 46
